Goal: Navigation & Orientation: Find specific page/section

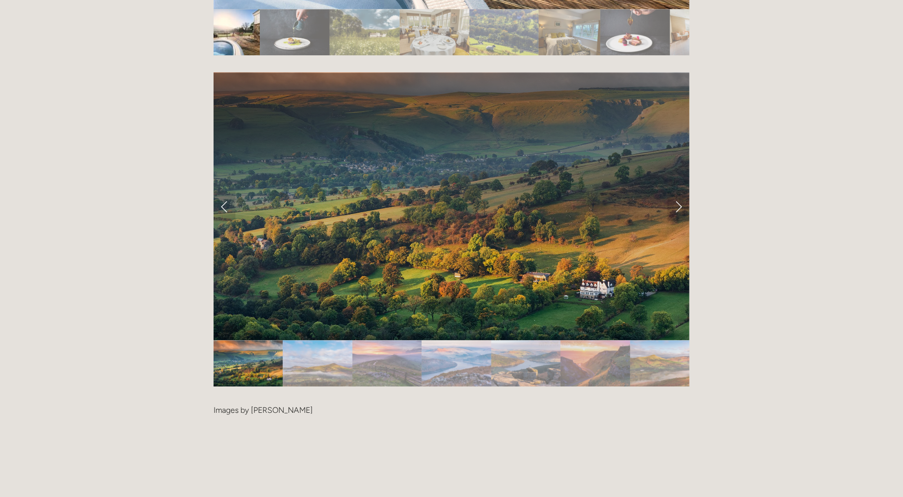
scroll to position [2068, 0]
click at [680, 191] on link "Next Slide" at bounding box center [679, 206] width 22 height 30
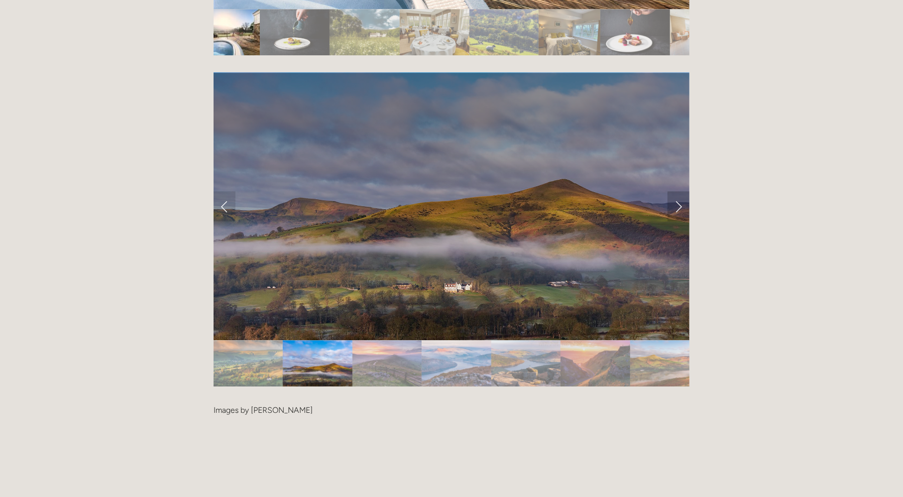
click at [680, 191] on link "Next Slide" at bounding box center [679, 206] width 22 height 30
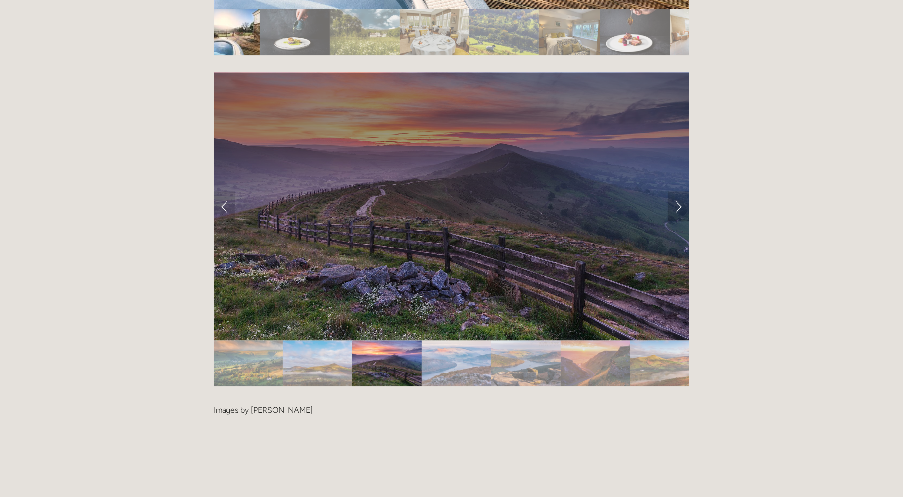
click at [680, 191] on link "Next Slide" at bounding box center [679, 206] width 22 height 30
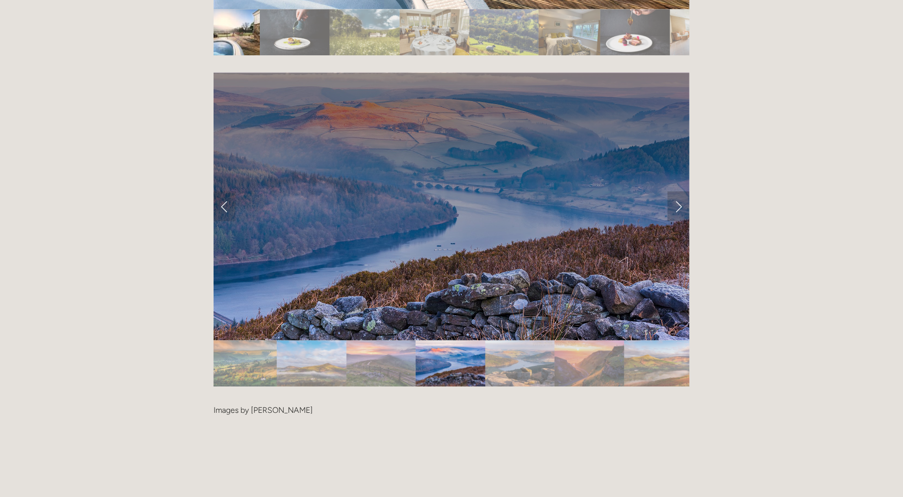
click at [680, 191] on link "Next Slide" at bounding box center [679, 206] width 22 height 30
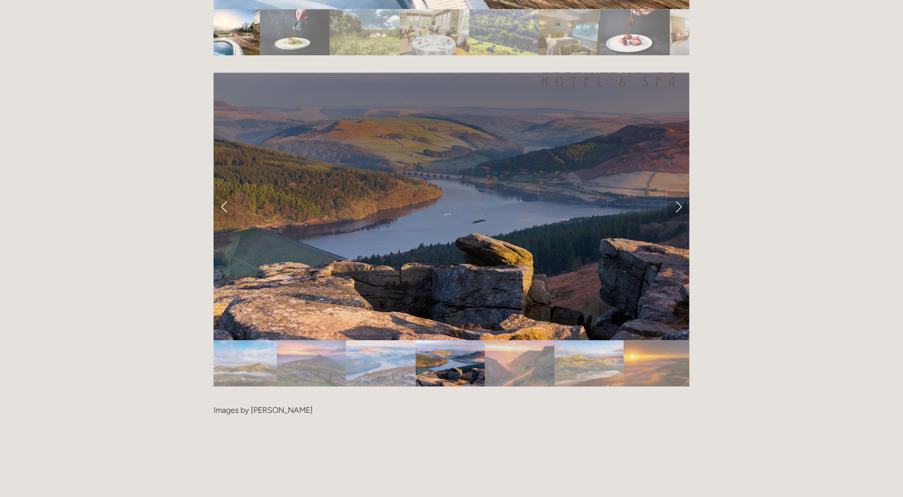
click at [680, 191] on link "Next Slide" at bounding box center [679, 206] width 22 height 30
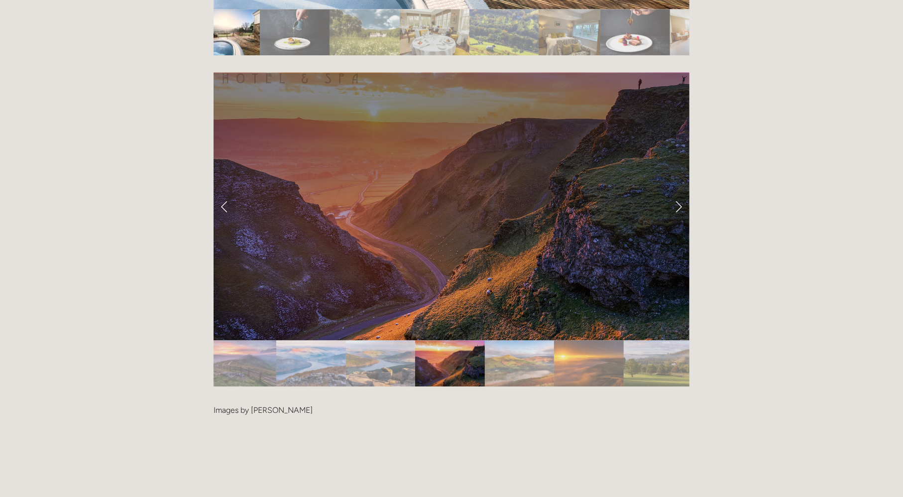
click at [680, 191] on link "Next Slide" at bounding box center [679, 206] width 22 height 30
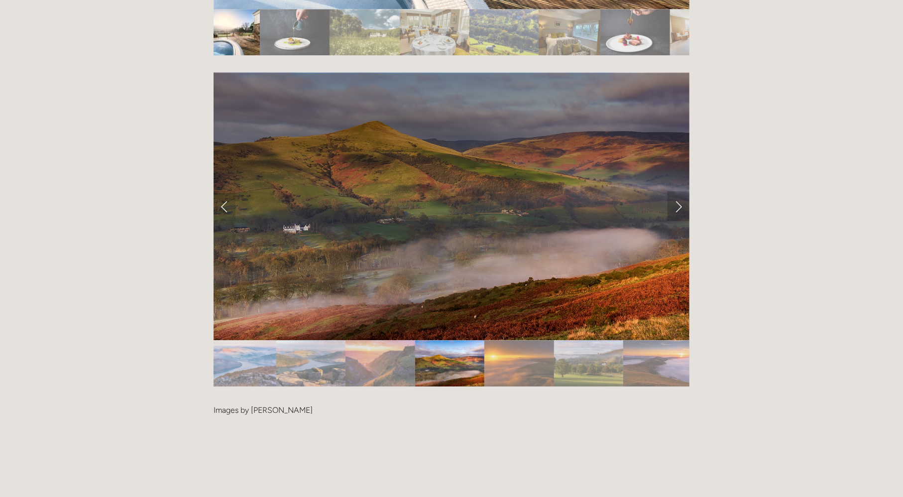
click at [680, 191] on link "Next Slide" at bounding box center [679, 206] width 22 height 30
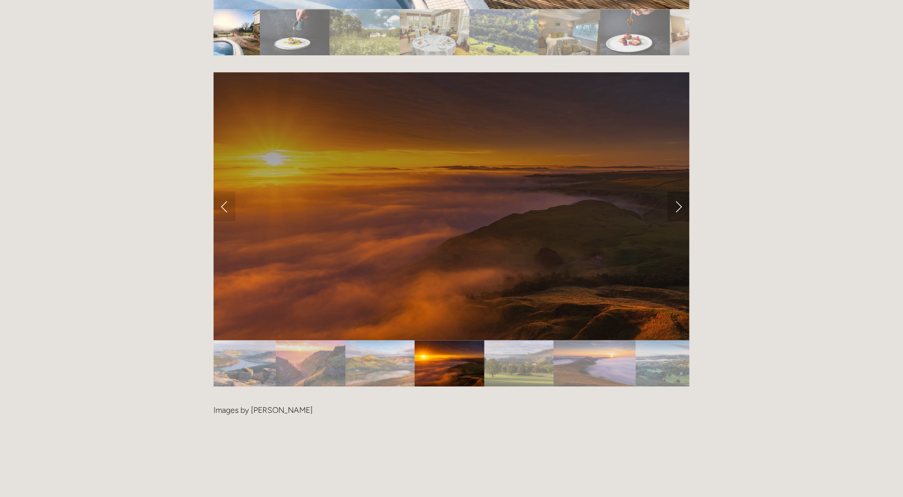
click at [680, 191] on link "Next Slide" at bounding box center [679, 206] width 22 height 30
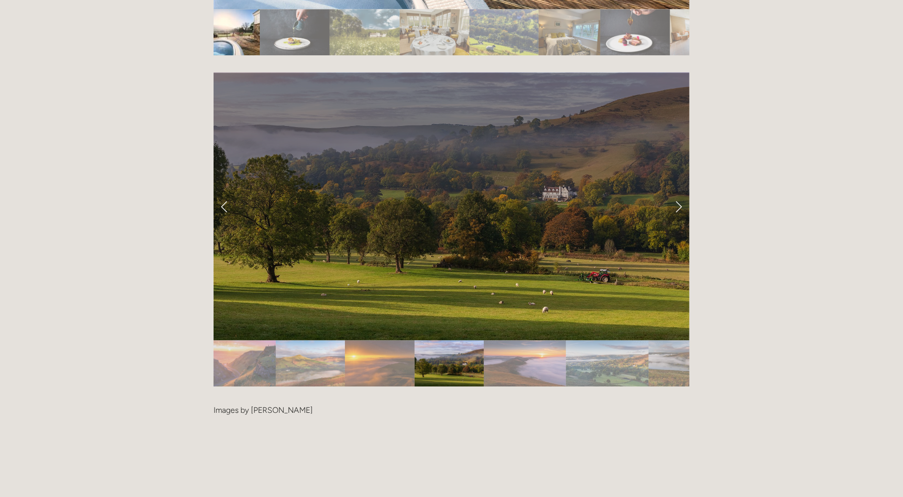
click at [680, 191] on link "Next Slide" at bounding box center [679, 206] width 22 height 30
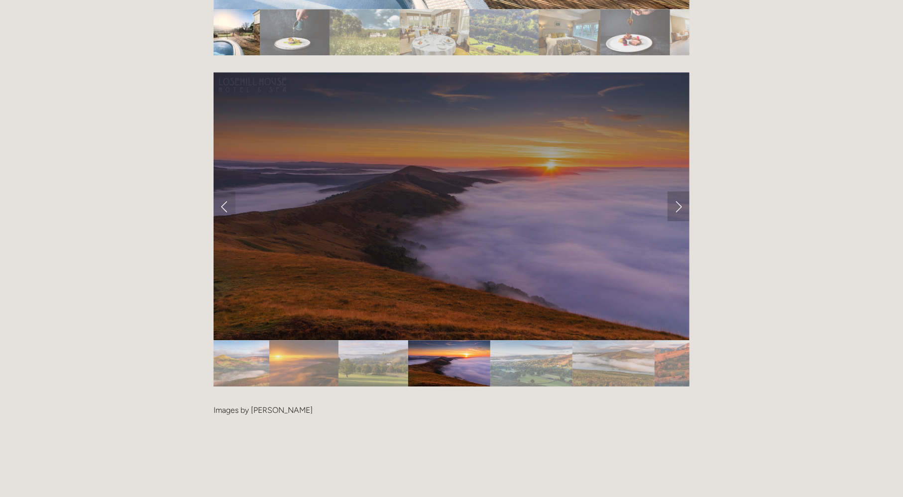
click at [680, 191] on link "Next Slide" at bounding box center [679, 206] width 22 height 30
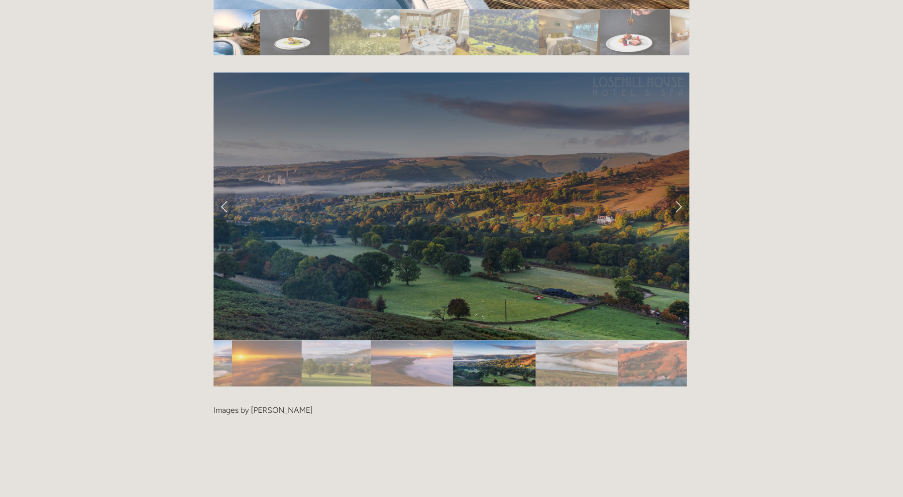
click at [680, 191] on link "Next Slide" at bounding box center [679, 206] width 22 height 30
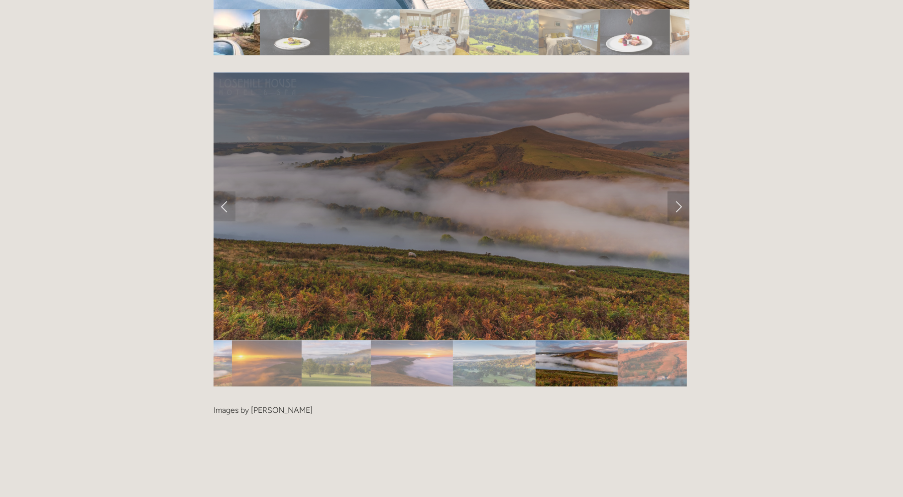
click at [680, 191] on link "Next Slide" at bounding box center [679, 206] width 22 height 30
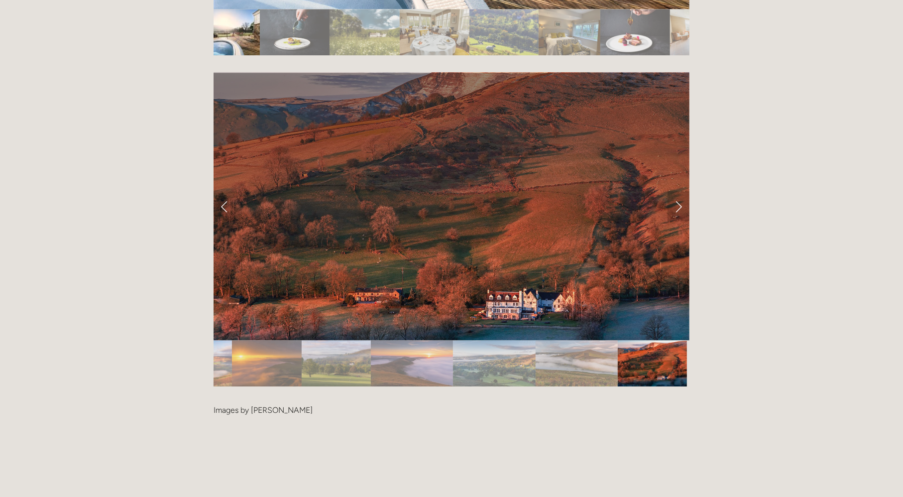
click at [680, 191] on link "Next Slide" at bounding box center [679, 206] width 22 height 30
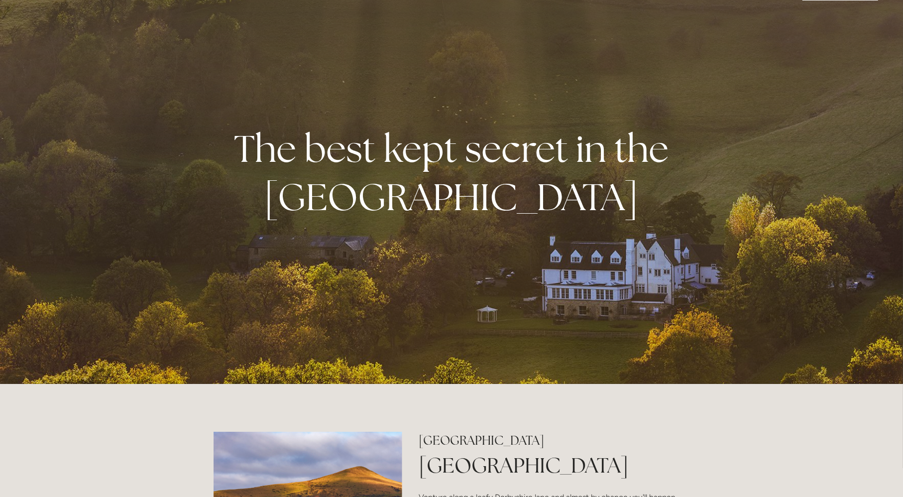
scroll to position [0, 0]
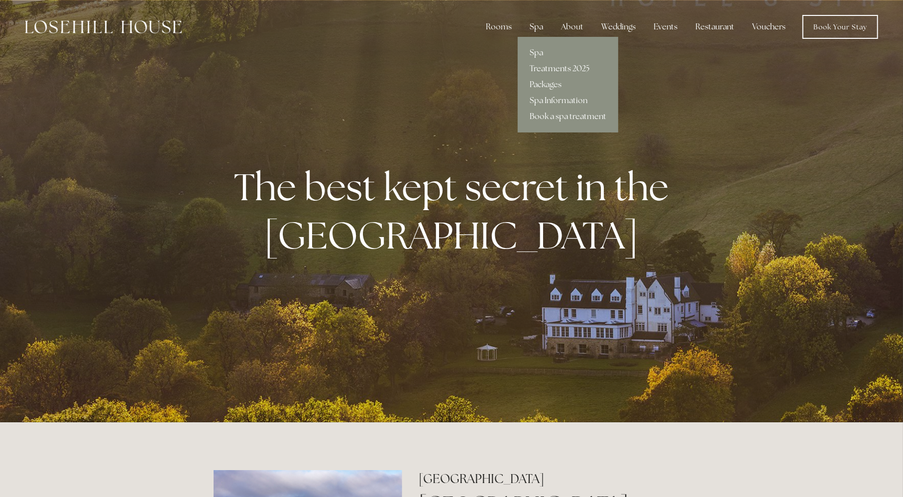
click at [548, 24] on div "Spa" at bounding box center [536, 27] width 29 height 20
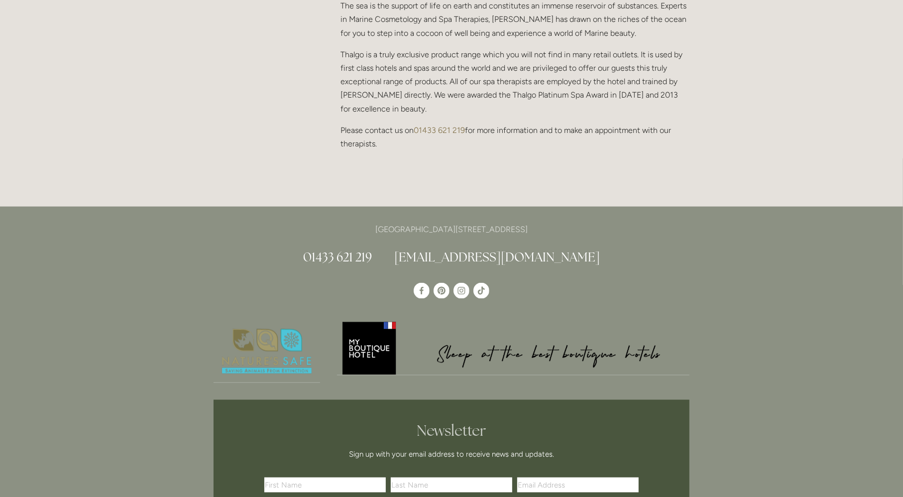
scroll to position [980, 0]
